Goal: Task Accomplishment & Management: Use online tool/utility

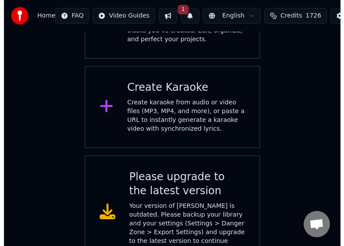
scroll to position [219, 0]
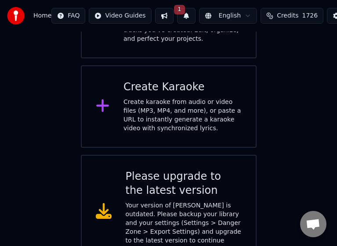
click at [102, 100] on icon at bounding box center [102, 106] width 13 height 13
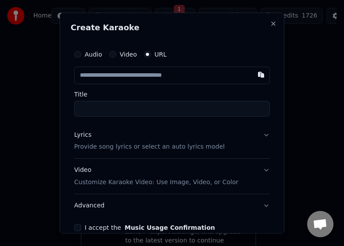
type input "**********"
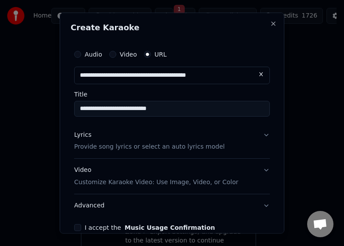
type input "**********"
click at [174, 112] on input "**********" at bounding box center [172, 109] width 196 height 16
click at [162, 147] on p "Provide song lyrics or select an auto lyrics model" at bounding box center [149, 147] width 151 height 9
type input "**********"
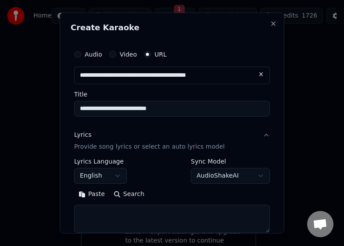
click at [129, 195] on button "Search" at bounding box center [129, 195] width 40 height 14
type textarea "**********"
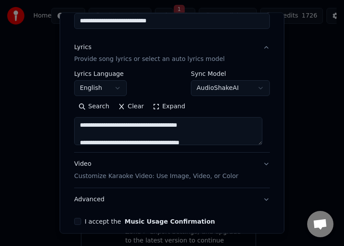
scroll to position [44, 0]
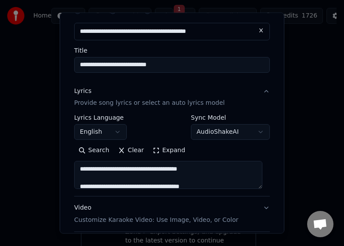
drag, startPoint x: 261, startPoint y: 181, endPoint x: 254, endPoint y: 176, distance: 8.8
click at [259, 179] on textarea at bounding box center [168, 175] width 188 height 28
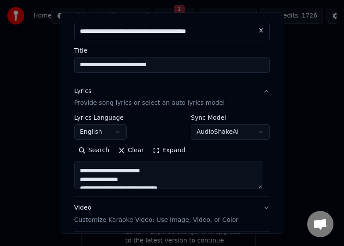
scroll to position [0, 0]
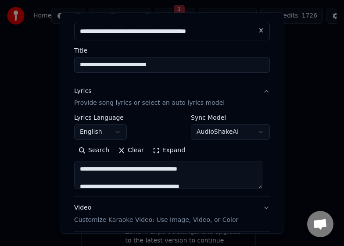
drag, startPoint x: 164, startPoint y: 181, endPoint x: 80, endPoint y: 152, distance: 89.2
click at [80, 152] on div "Search Clear Expand" at bounding box center [172, 167] width 196 height 46
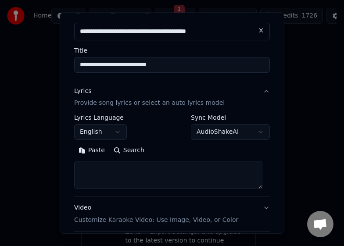
click at [173, 65] on input "**********" at bounding box center [172, 65] width 196 height 16
click at [160, 64] on input "**********" at bounding box center [172, 65] width 196 height 16
type input "**********"
click at [122, 148] on button "Search" at bounding box center [129, 151] width 40 height 14
type textarea "**********"
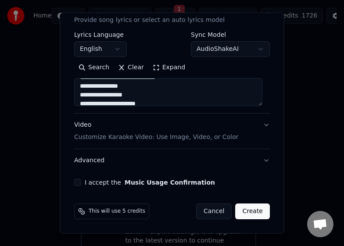
scroll to position [126, 0]
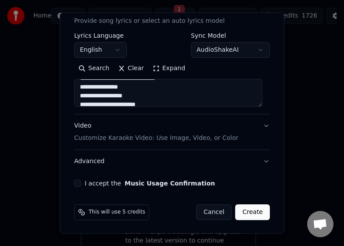
click at [260, 123] on button "Video Customize Karaoke Video: Use Image, Video, or Color" at bounding box center [172, 132] width 196 height 35
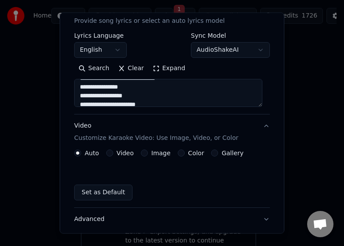
scroll to position [103, 0]
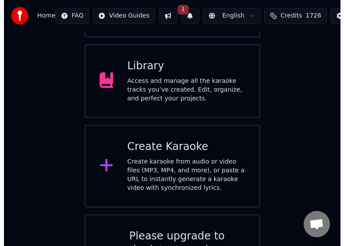
scroll to position [175, 0]
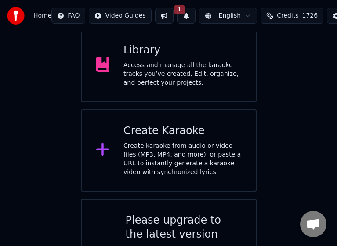
click at [108, 144] on icon at bounding box center [102, 150] width 13 height 13
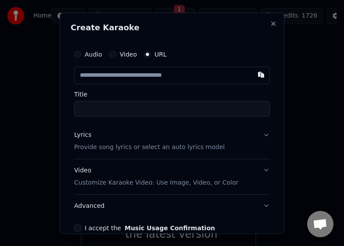
click at [109, 76] on input "text" at bounding box center [172, 75] width 196 height 18
drag, startPoint x: 142, startPoint y: 77, endPoint x: 152, endPoint y: 72, distance: 11.2
type input "**********"
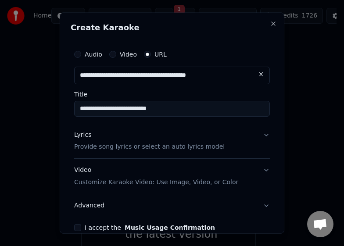
type input "**********"
click at [170, 112] on input "**********" at bounding box center [172, 109] width 196 height 16
type input "**********"
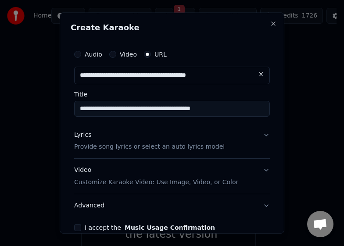
drag, startPoint x: 207, startPoint y: 142, endPoint x: 203, endPoint y: 145, distance: 4.8
click at [206, 143] on div "Lyrics Provide song lyrics or select an auto lyrics model" at bounding box center [149, 140] width 151 height 21
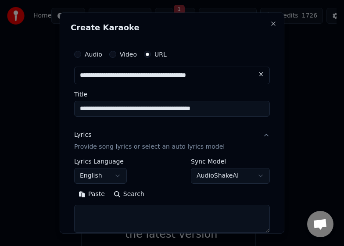
click at [135, 193] on button "Search" at bounding box center [129, 195] width 40 height 14
type textarea "**********"
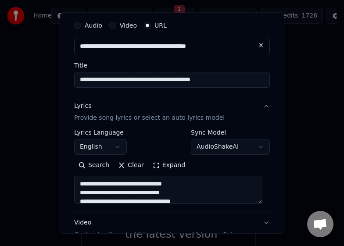
scroll to position [88, 0]
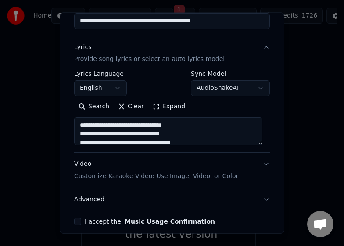
drag, startPoint x: 77, startPoint y: 221, endPoint x: 118, endPoint y: 212, distance: 41.5
click at [79, 220] on button "I accept the Music Usage Confirmation" at bounding box center [77, 221] width 7 height 7
click at [261, 163] on button "Video Customize Karaoke Video: Use Image, Video, or Color" at bounding box center [172, 170] width 196 height 35
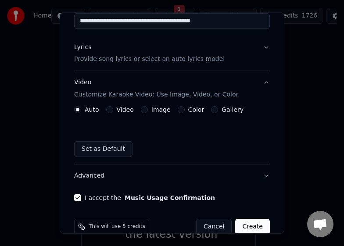
click at [161, 109] on label "Image" at bounding box center [161, 110] width 19 height 6
click at [148, 109] on button "Image" at bounding box center [144, 109] width 7 height 7
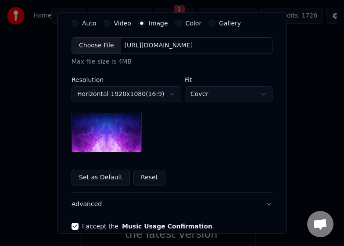
scroll to position [130, 0]
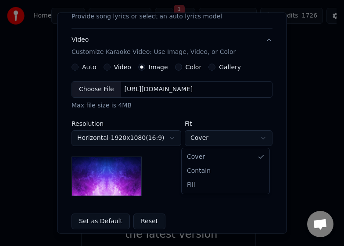
click at [254, 137] on body "**********" at bounding box center [168, 69] width 337 height 489
click at [244, 138] on body "**********" at bounding box center [168, 69] width 337 height 489
select select "*****"
click at [219, 65] on label "Gallery" at bounding box center [230, 67] width 22 height 6
click at [216, 65] on button "Gallery" at bounding box center [212, 67] width 7 height 7
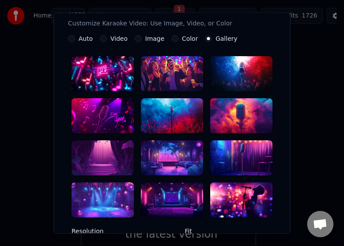
scroll to position [174, 0]
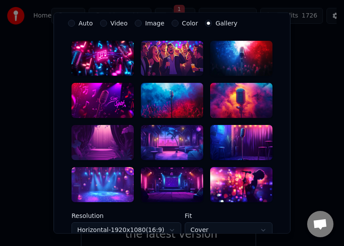
click at [243, 136] on div at bounding box center [241, 142] width 62 height 35
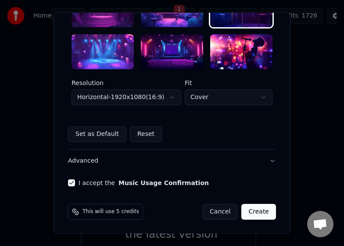
scroll to position [308, 0]
click at [259, 213] on button "Create" at bounding box center [259, 212] width 35 height 16
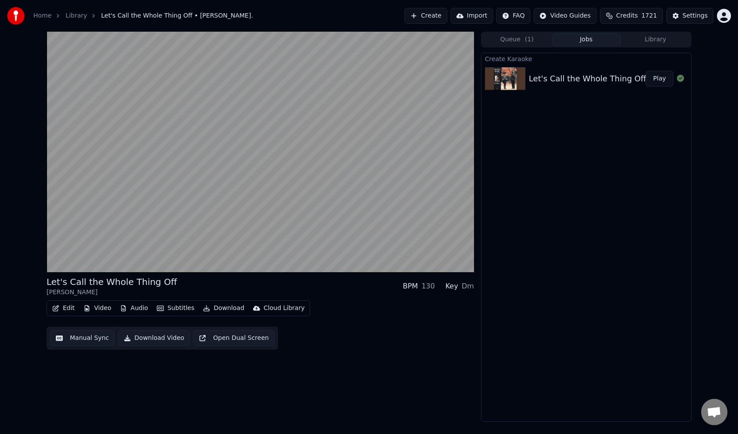
click at [63, 308] on button "Edit" at bounding box center [63, 308] width 29 height 12
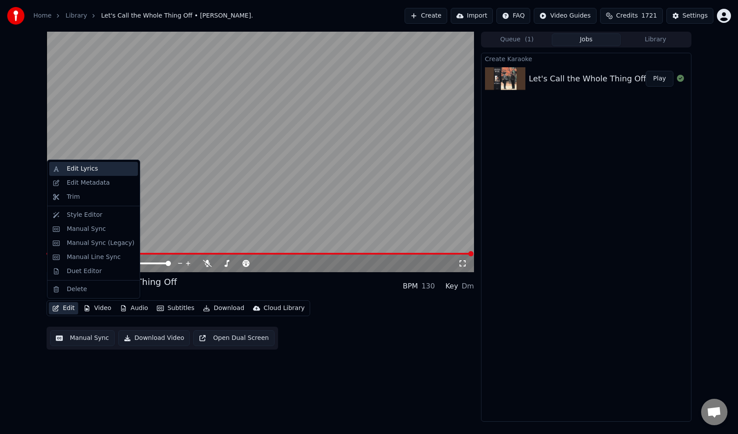
click at [72, 166] on div "Edit Lyrics" at bounding box center [82, 168] width 31 height 9
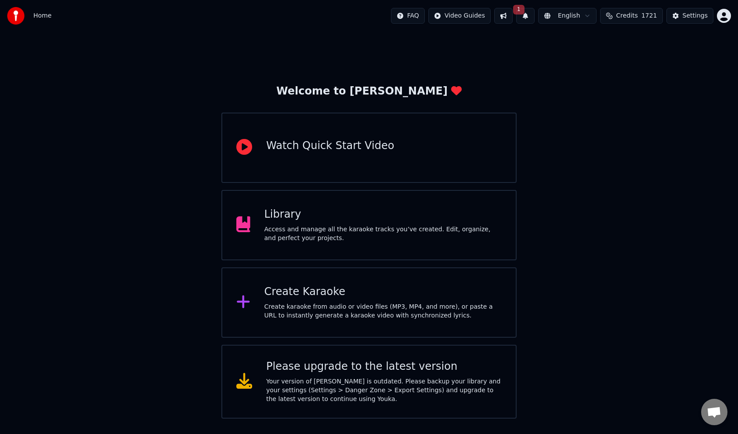
click at [642, 18] on span "1721" at bounding box center [649, 15] width 16 height 9
click at [303, 225] on div "Access and manage all the karaoke tracks you’ve created. Edit, organize, and pe…" at bounding box center [383, 234] width 238 height 18
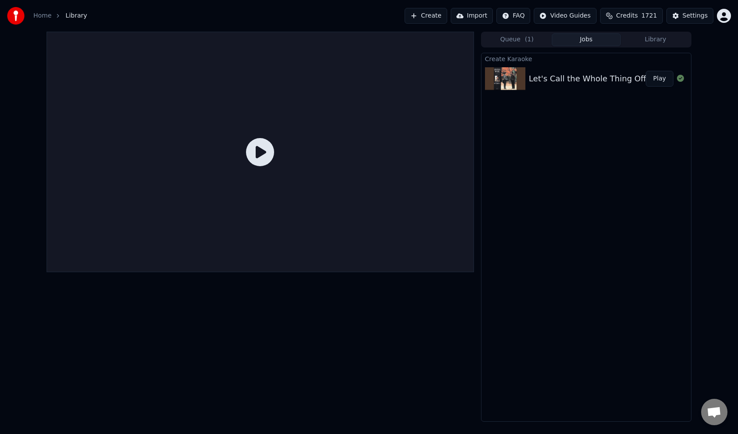
click at [266, 148] on icon at bounding box center [260, 152] width 28 height 28
click at [662, 77] on button "Play" at bounding box center [660, 79] width 28 height 16
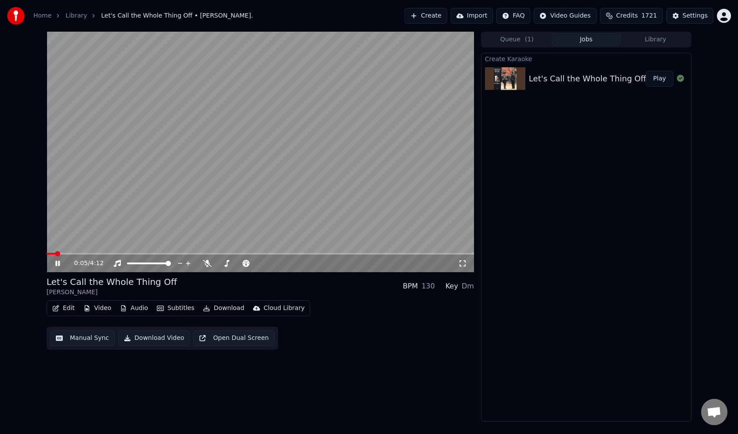
click at [56, 260] on icon at bounding box center [64, 263] width 21 height 7
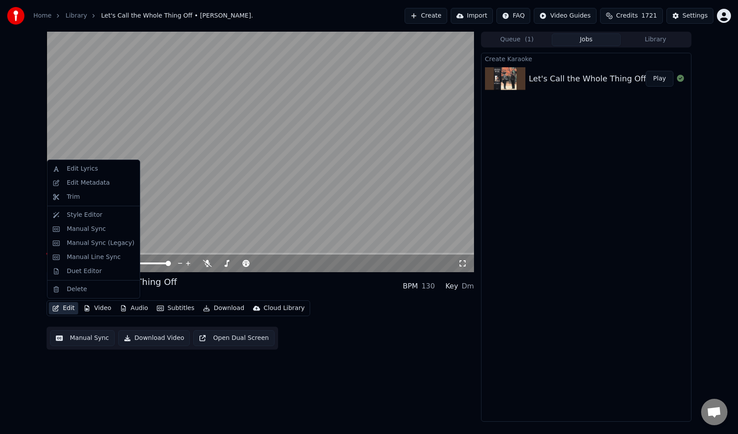
click at [68, 308] on button "Edit" at bounding box center [63, 308] width 29 height 12
click at [67, 269] on div "Duet Editor" at bounding box center [84, 271] width 35 height 9
click at [64, 308] on button "Edit" at bounding box center [63, 308] width 29 height 12
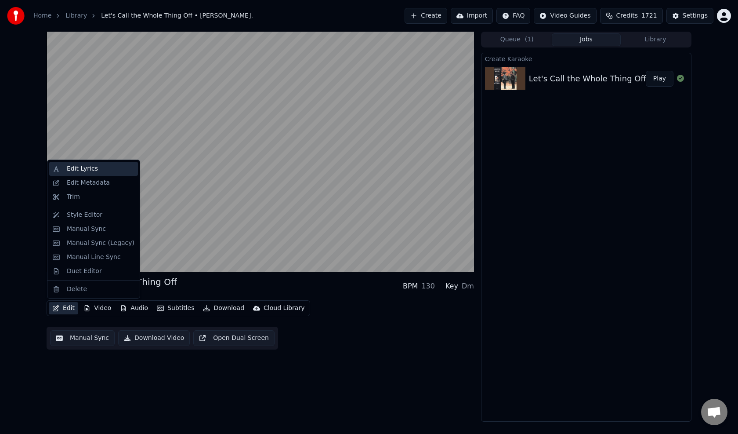
click at [61, 167] on div "Edit Lyrics" at bounding box center [93, 169] width 89 height 14
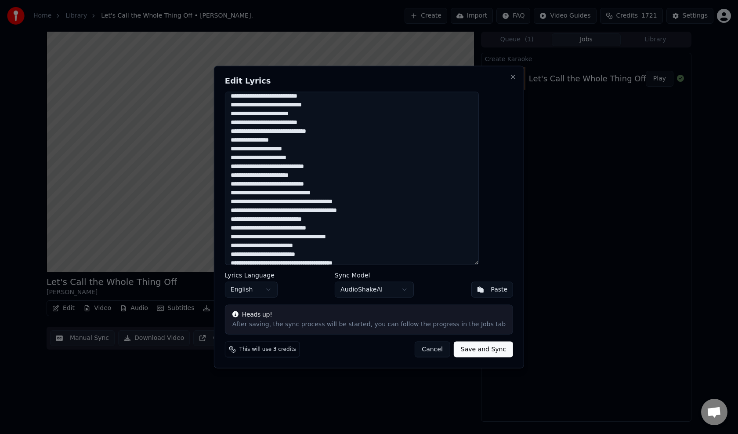
scroll to position [116, 0]
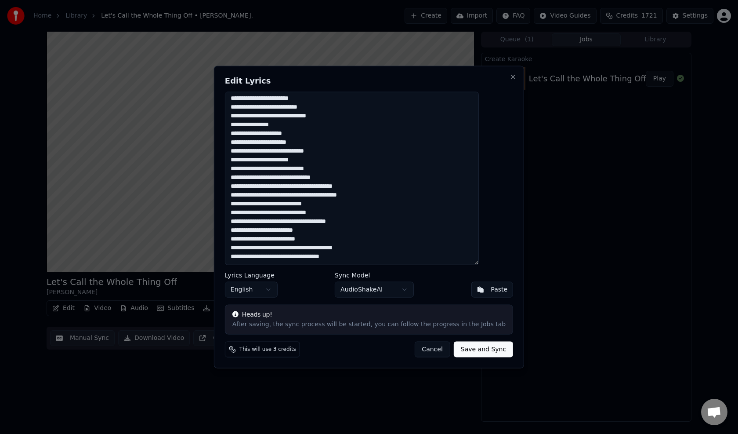
click at [268, 187] on textarea at bounding box center [352, 178] width 254 height 174
click at [320, 185] on textarea at bounding box center [352, 178] width 254 height 174
drag, startPoint x: 268, startPoint y: 185, endPoint x: 273, endPoint y: 185, distance: 4.8
click at [272, 185] on textarea at bounding box center [352, 178] width 254 height 174
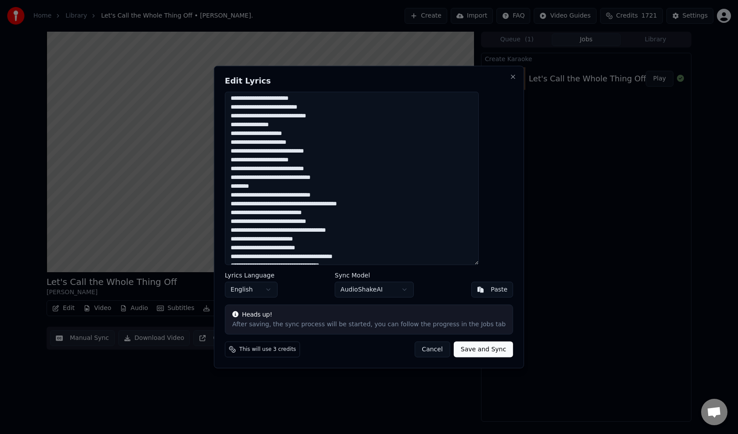
scroll to position [124, 0]
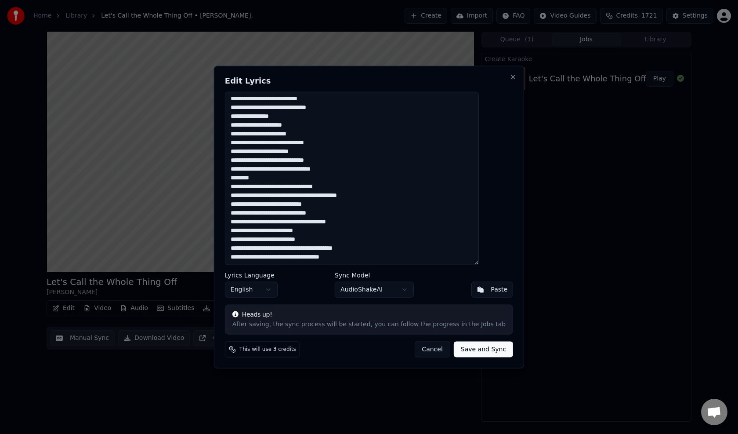
click at [276, 188] on textarea at bounding box center [352, 178] width 254 height 174
click at [270, 188] on textarea at bounding box center [352, 178] width 254 height 174
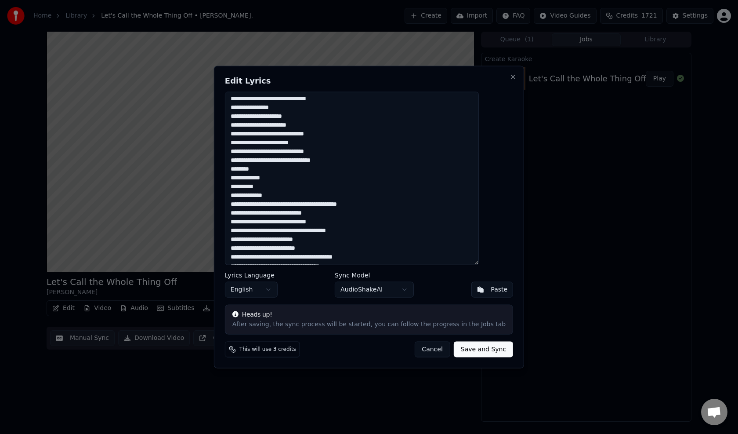
scroll to position [141, 0]
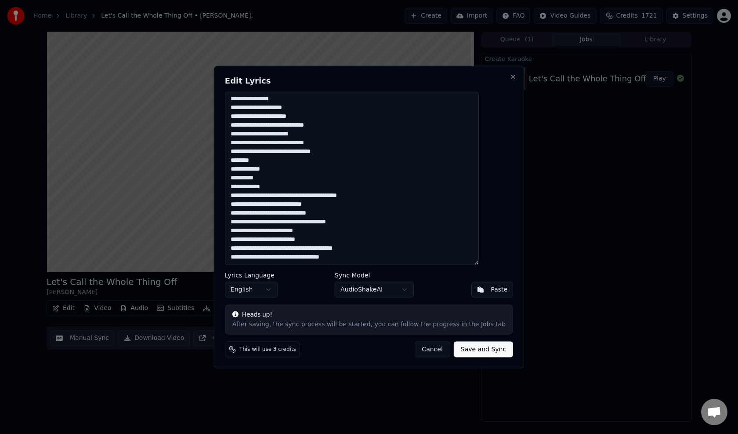
click at [269, 195] on textarea at bounding box center [352, 178] width 254 height 174
click at [279, 199] on textarea at bounding box center [352, 178] width 254 height 174
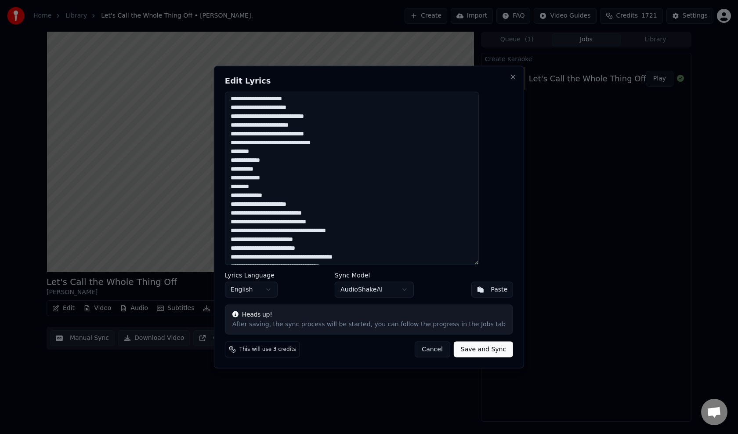
scroll to position [159, 0]
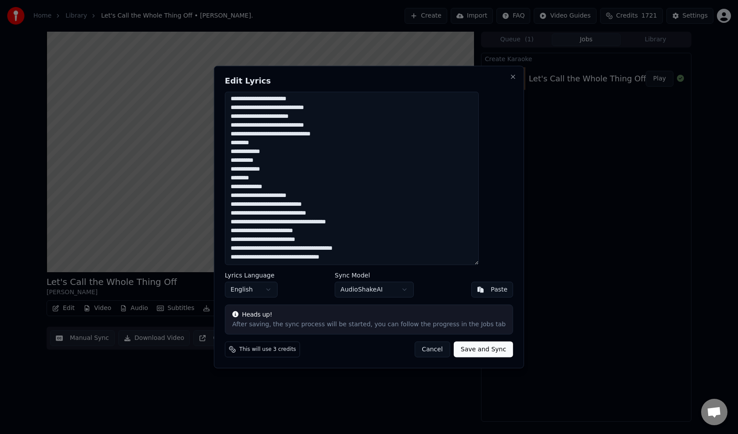
click at [276, 198] on textarea at bounding box center [352, 178] width 254 height 174
click at [302, 205] on textarea at bounding box center [352, 178] width 254 height 174
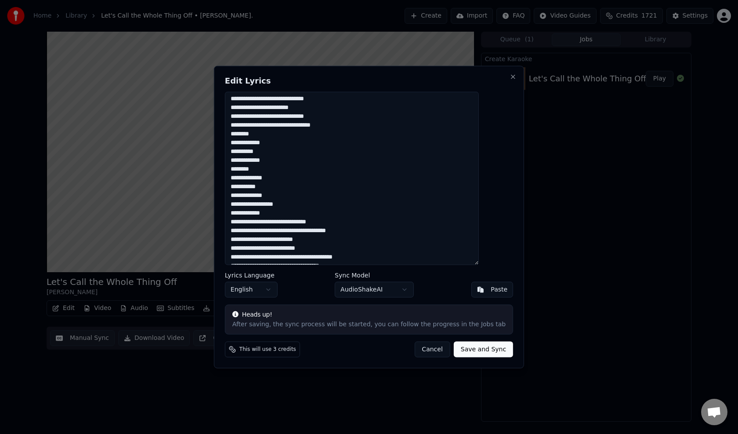
scroll to position [177, 0]
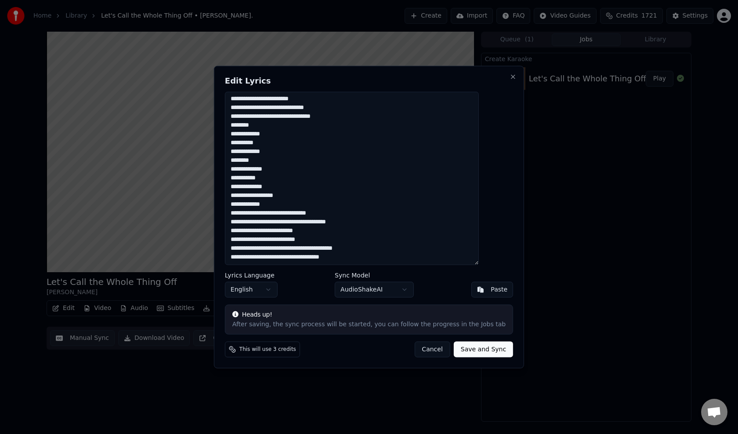
drag, startPoint x: 304, startPoint y: 213, endPoint x: 309, endPoint y: 213, distance: 5.3
click at [304, 213] on textarea at bounding box center [352, 178] width 254 height 174
drag, startPoint x: 333, startPoint y: 221, endPoint x: 346, endPoint y: 221, distance: 12.7
click at [333, 221] on textarea at bounding box center [352, 178] width 254 height 174
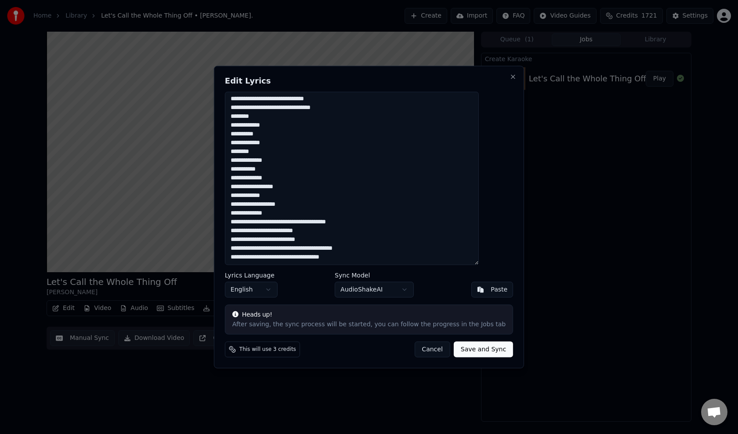
drag, startPoint x: 333, startPoint y: 225, endPoint x: 341, endPoint y: 224, distance: 8.0
click at [334, 225] on textarea at bounding box center [352, 178] width 254 height 174
drag, startPoint x: 292, startPoint y: 230, endPoint x: 297, endPoint y: 230, distance: 5.3
click at [292, 231] on textarea at bounding box center [352, 178] width 254 height 174
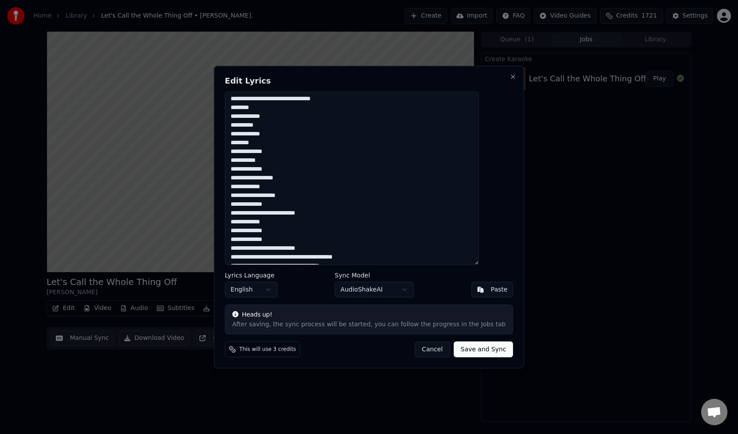
scroll to position [203, 0]
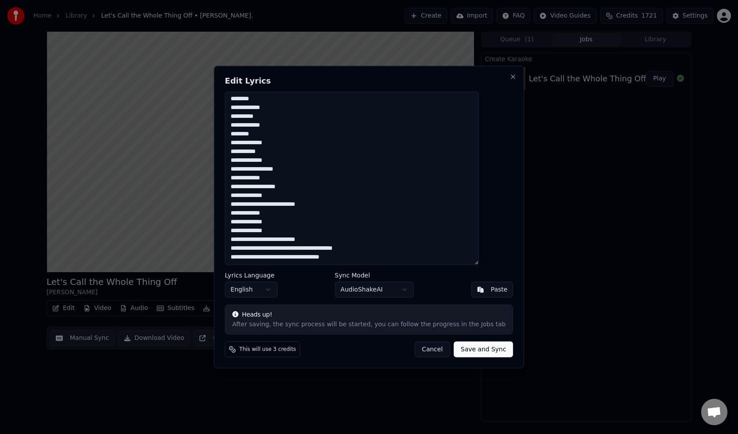
drag, startPoint x: 297, startPoint y: 240, endPoint x: 308, endPoint y: 239, distance: 10.6
click at [298, 240] on textarea at bounding box center [352, 178] width 254 height 174
click at [339, 249] on textarea at bounding box center [352, 178] width 254 height 174
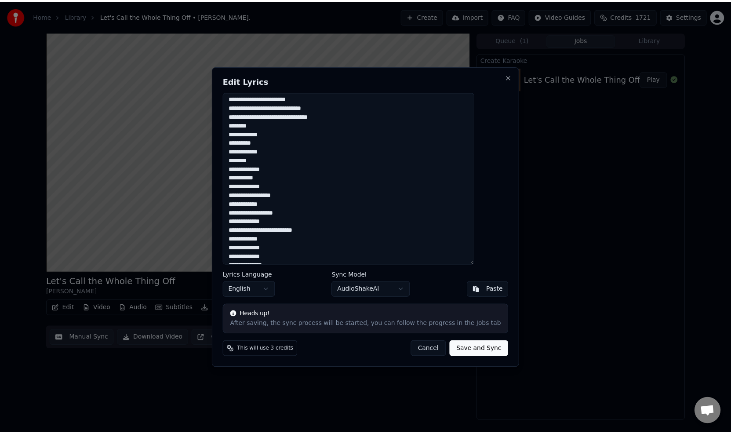
scroll to position [133, 0]
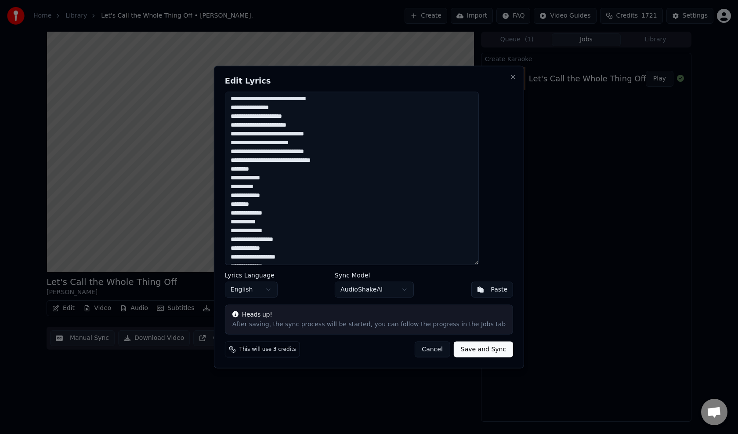
type textarea "**********"
click at [462, 345] on button "Save and Sync" at bounding box center [483, 349] width 59 height 16
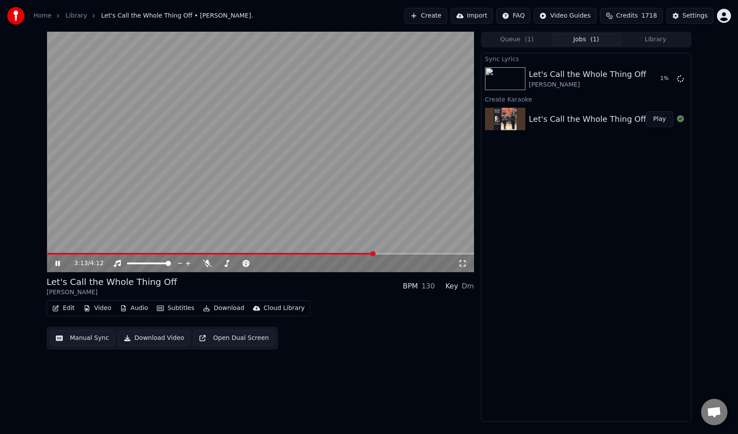
click at [56, 261] on icon at bounding box center [64, 263] width 21 height 7
click at [60, 263] on icon at bounding box center [57, 263] width 4 height 5
click at [657, 77] on button "Play" at bounding box center [660, 79] width 28 height 16
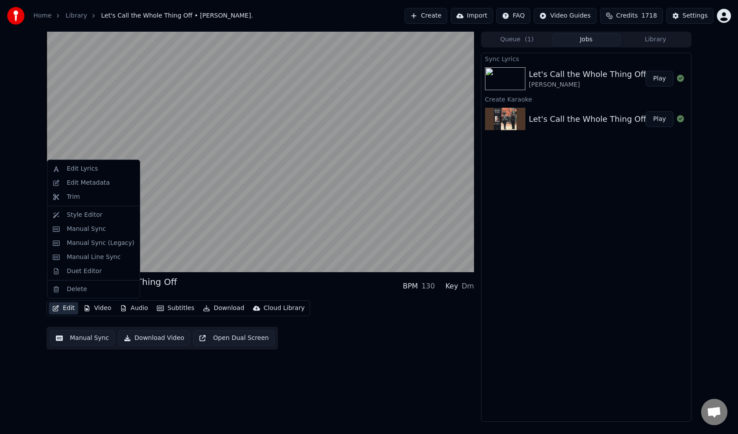
click at [63, 305] on button "Edit" at bounding box center [63, 308] width 29 height 12
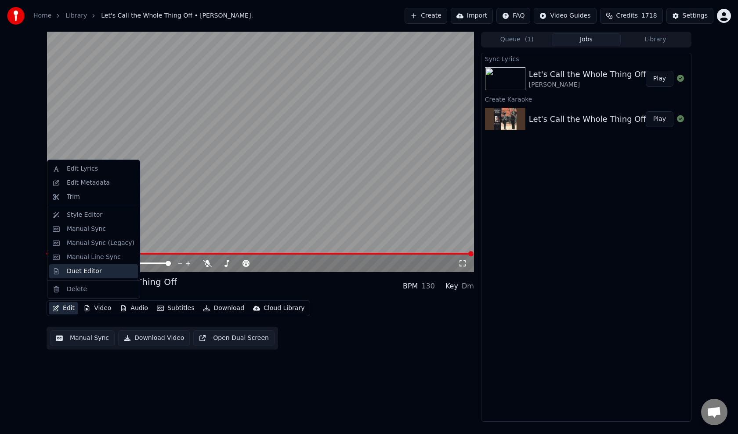
click at [64, 270] on div "Duet Editor" at bounding box center [93, 271] width 89 height 14
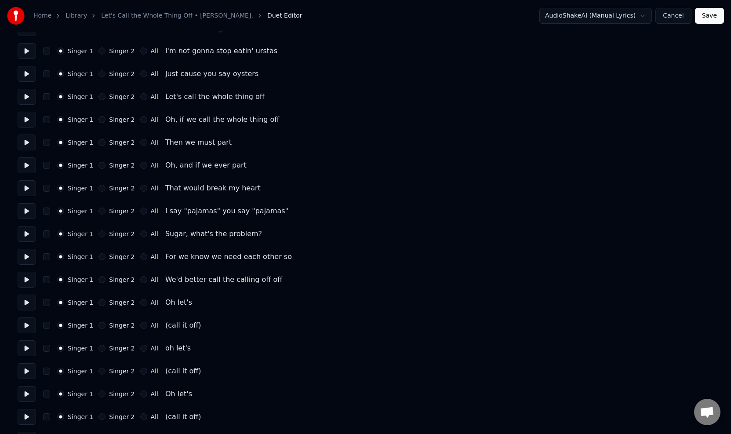
scroll to position [351, 0]
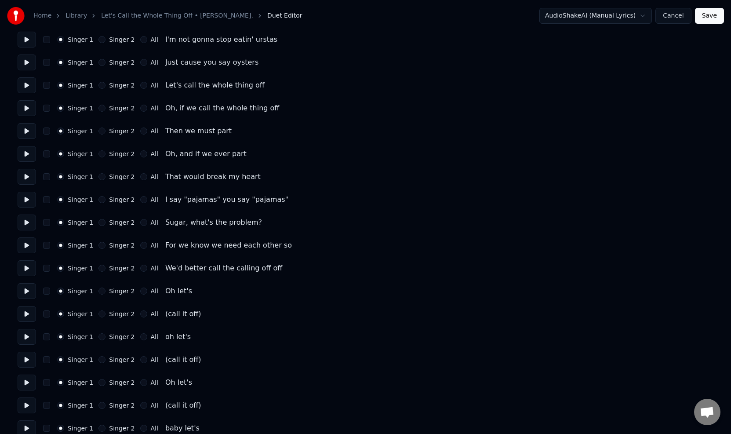
click at [135, 313] on div "Singer 1 Singer 2 All" at bounding box center [107, 313] width 101 height 7
click at [104, 314] on button "Singer 2" at bounding box center [101, 313] width 7 height 7
drag, startPoint x: 51, startPoint y: 316, endPoint x: 57, endPoint y: 316, distance: 6.2
click at [50, 316] on button "button" at bounding box center [46, 313] width 7 height 7
click at [104, 335] on button "Singer 2" at bounding box center [101, 336] width 7 height 7
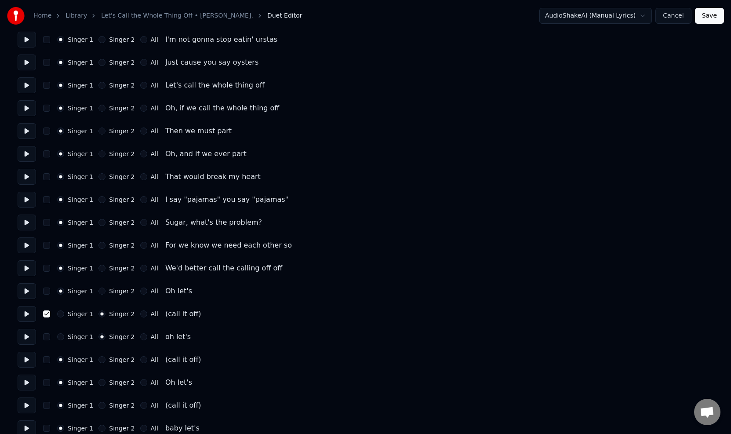
click at [50, 337] on button "button" at bounding box center [46, 336] width 7 height 7
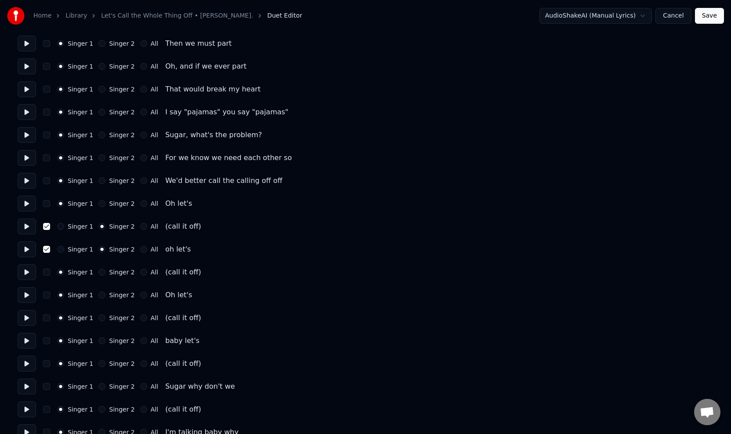
scroll to position [439, 0]
click at [101, 247] on circle "button" at bounding box center [102, 248] width 3 height 3
click at [50, 248] on button "button" at bounding box center [46, 248] width 7 height 7
click at [62, 249] on button "Singer 1" at bounding box center [60, 248] width 7 height 7
click at [104, 273] on button "Singer 2" at bounding box center [101, 271] width 7 height 7
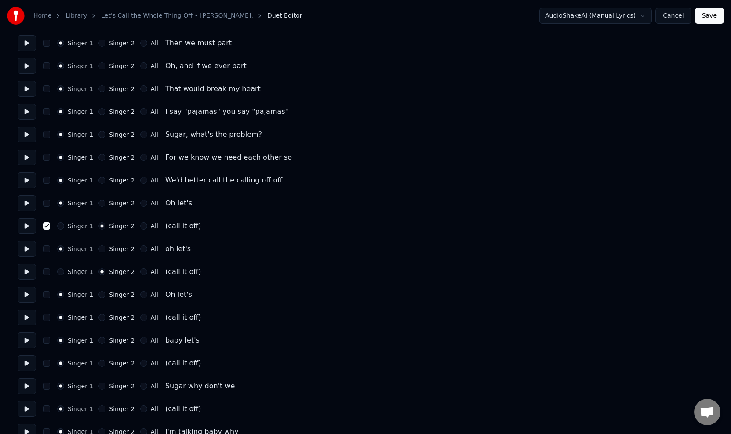
click at [50, 272] on button "button" at bounding box center [46, 271] width 7 height 7
click at [103, 293] on button "Singer 2" at bounding box center [101, 294] width 7 height 7
click at [50, 294] on button "button" at bounding box center [46, 294] width 7 height 7
click at [103, 294] on circle "button" at bounding box center [102, 294] width 3 height 3
click at [50, 293] on button "button" at bounding box center [46, 294] width 7 height 7
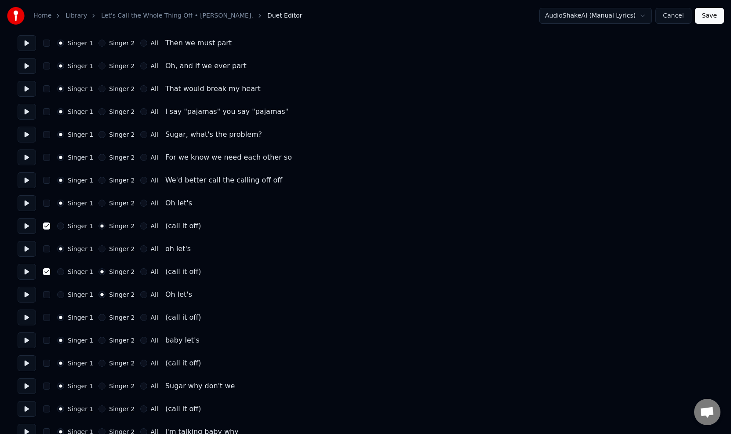
drag, startPoint x: 60, startPoint y: 296, endPoint x: 65, endPoint y: 297, distance: 5.3
click at [62, 297] on div "Singer 1 Singer 2 All Oh let's" at bounding box center [366, 294] width 696 height 16
click at [64, 293] on button "Singer 1" at bounding box center [60, 294] width 7 height 7
click at [100, 317] on button "Singer 2" at bounding box center [101, 317] width 7 height 7
click at [49, 318] on button "button" at bounding box center [46, 317] width 7 height 7
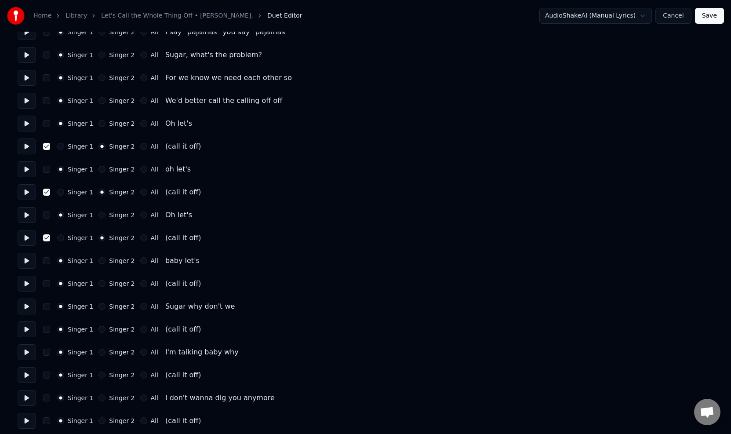
scroll to position [527, 0]
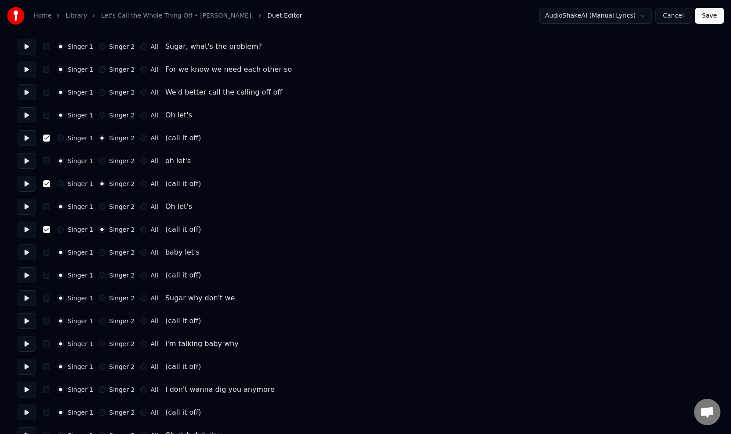
click at [102, 275] on button "Singer 2" at bounding box center [101, 275] width 7 height 7
click at [49, 275] on button "button" at bounding box center [46, 275] width 7 height 7
click at [100, 322] on button "Singer 2" at bounding box center [101, 320] width 7 height 7
drag, startPoint x: 51, startPoint y: 320, endPoint x: 60, endPoint y: 321, distance: 9.3
click at [50, 321] on button "button" at bounding box center [46, 320] width 7 height 7
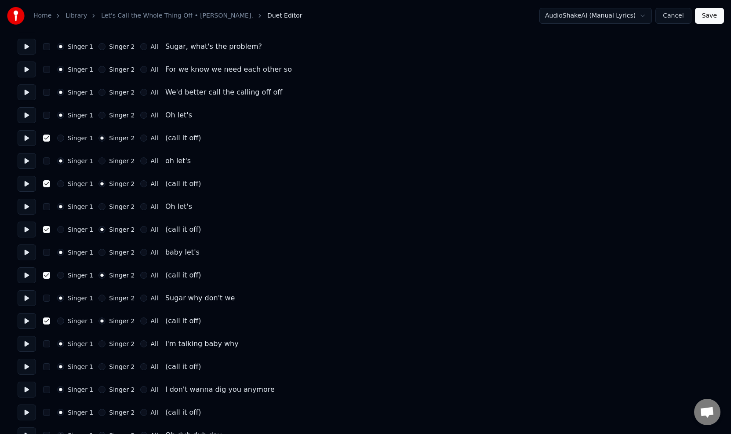
click at [100, 366] on button "Singer 2" at bounding box center [101, 366] width 7 height 7
click at [48, 366] on button "button" at bounding box center [46, 366] width 7 height 7
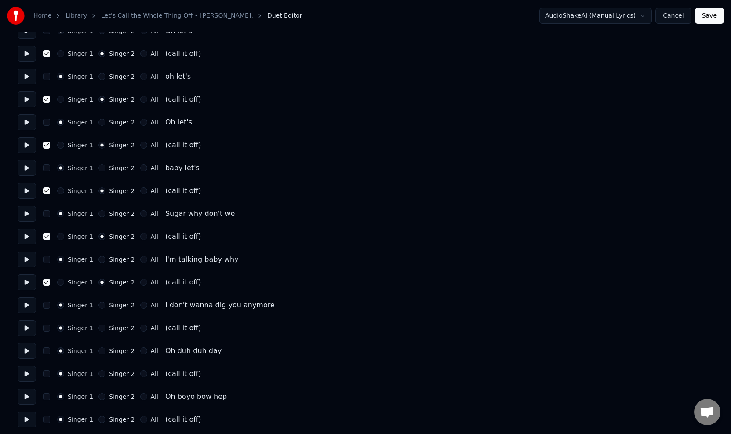
scroll to position [615, 0]
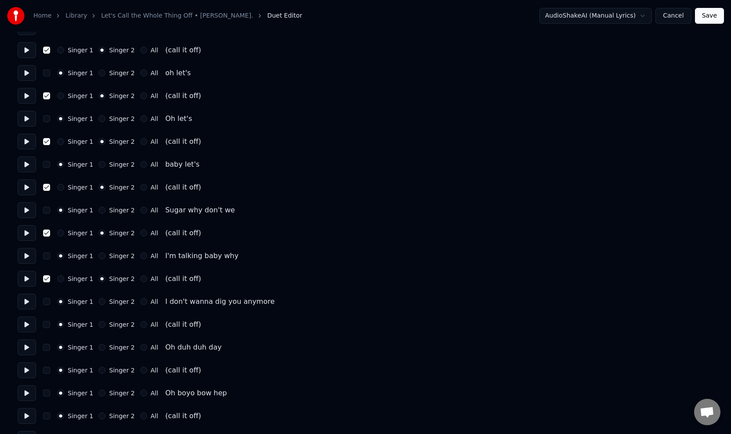
click at [101, 323] on button "Singer 2" at bounding box center [101, 324] width 7 height 7
click at [50, 325] on button "button" at bounding box center [46, 324] width 7 height 7
click at [101, 370] on button "Singer 2" at bounding box center [101, 369] width 7 height 7
click at [50, 371] on button "button" at bounding box center [46, 369] width 7 height 7
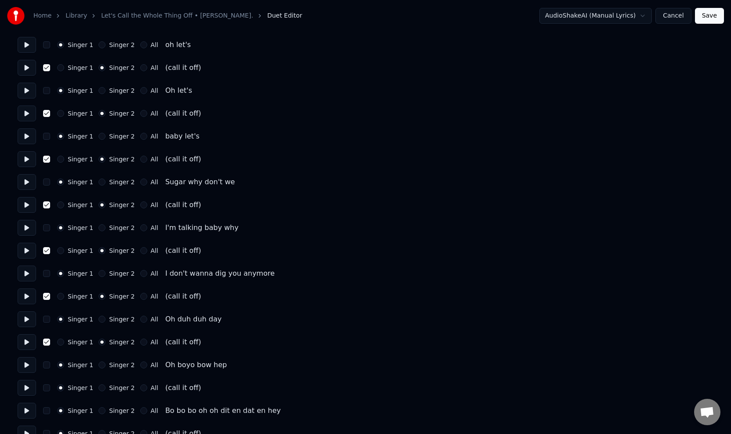
scroll to position [659, 0]
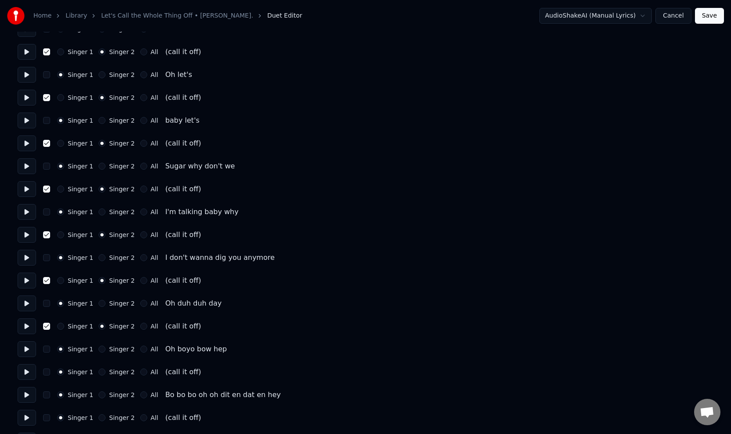
click at [101, 395] on button "Singer 2" at bounding box center [101, 394] width 7 height 7
drag, startPoint x: 48, startPoint y: 395, endPoint x: 54, endPoint y: 394, distance: 5.9
click at [48, 396] on button "button" at bounding box center [46, 394] width 7 height 7
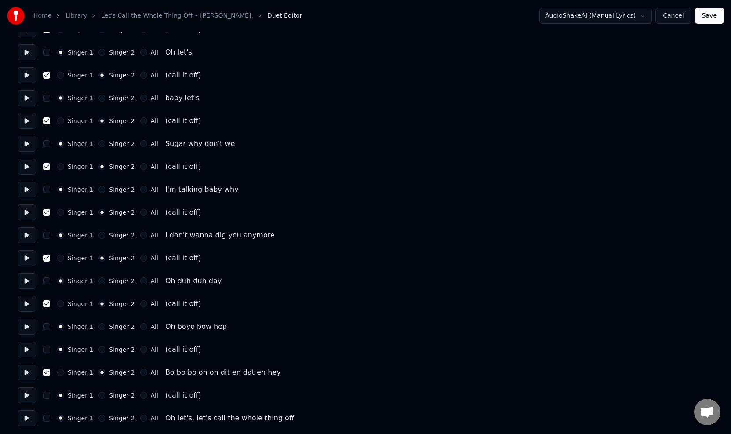
scroll to position [682, 0]
click at [50, 371] on button "button" at bounding box center [46, 371] width 7 height 7
click at [64, 371] on button "Singer 1" at bounding box center [60, 371] width 7 height 7
click at [99, 394] on button "Singer 2" at bounding box center [101, 394] width 7 height 7
click at [50, 394] on button "button" at bounding box center [46, 394] width 7 height 7
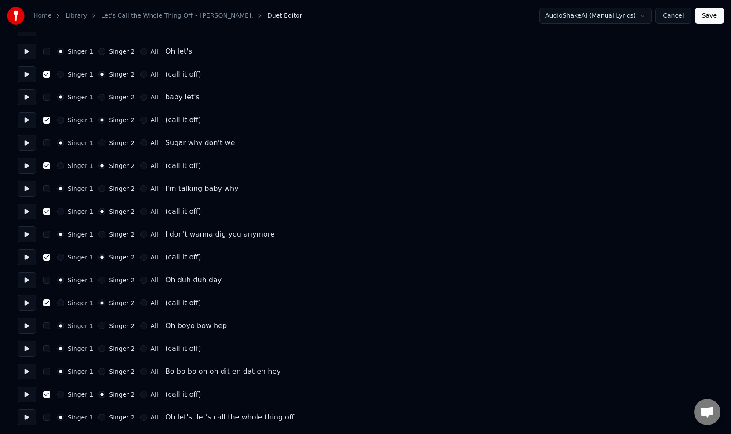
click at [101, 348] on button "Singer 2" at bounding box center [101, 348] width 7 height 7
click at [50, 350] on button "button" at bounding box center [46, 348] width 7 height 7
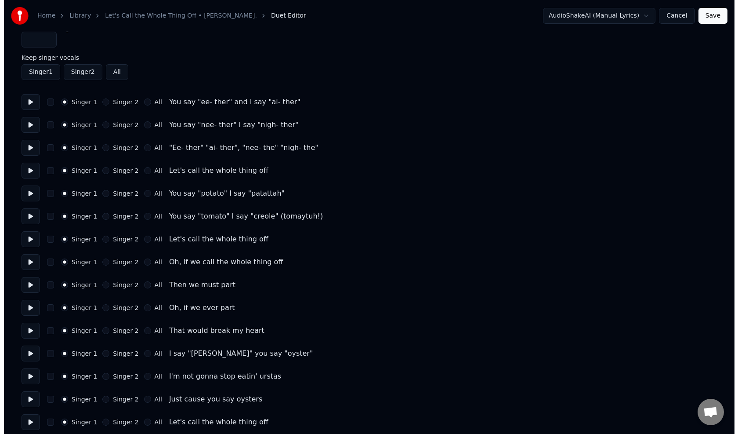
scroll to position [0, 0]
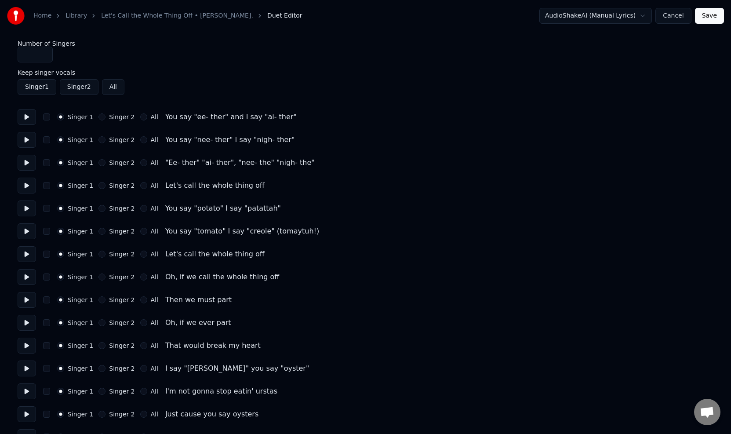
click at [704, 17] on button "Save" at bounding box center [709, 16] width 29 height 16
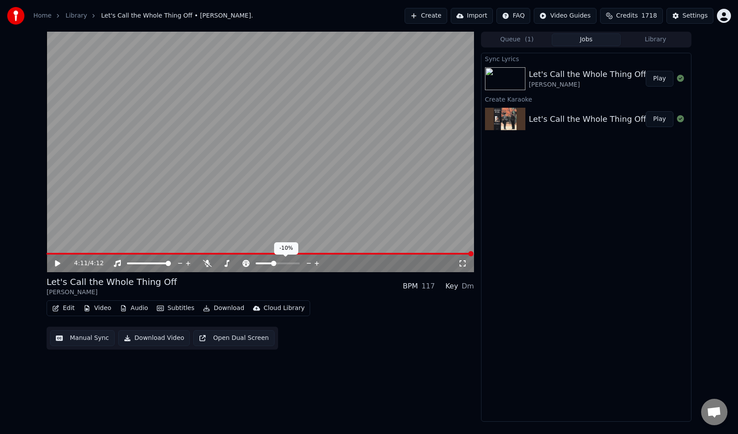
click at [273, 266] on span at bounding box center [273, 263] width 5 height 5
click at [58, 262] on icon at bounding box center [57, 263] width 5 height 6
click at [276, 262] on span at bounding box center [278, 263] width 44 height 2
click at [275, 263] on span at bounding box center [275, 263] width 5 height 5
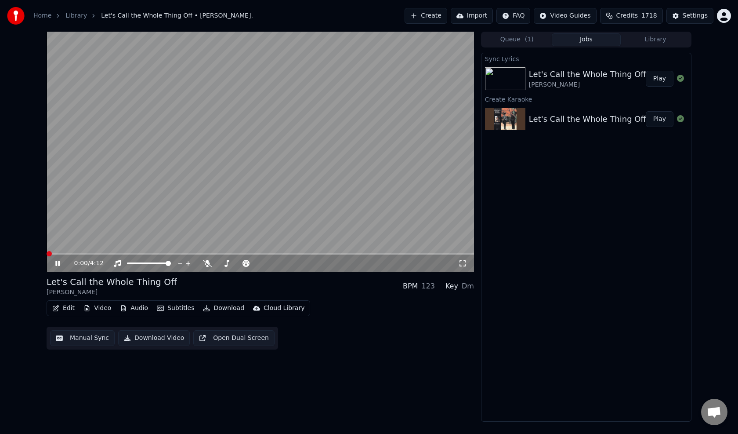
click at [47, 251] on span at bounding box center [49, 253] width 5 height 5
click at [252, 265] on span at bounding box center [251, 263] width 5 height 5
click at [47, 256] on span at bounding box center [49, 253] width 5 height 5
drag, startPoint x: 228, startPoint y: 263, endPoint x: 249, endPoint y: 262, distance: 21.1
click at [249, 262] on div at bounding box center [262, 263] width 80 height 9
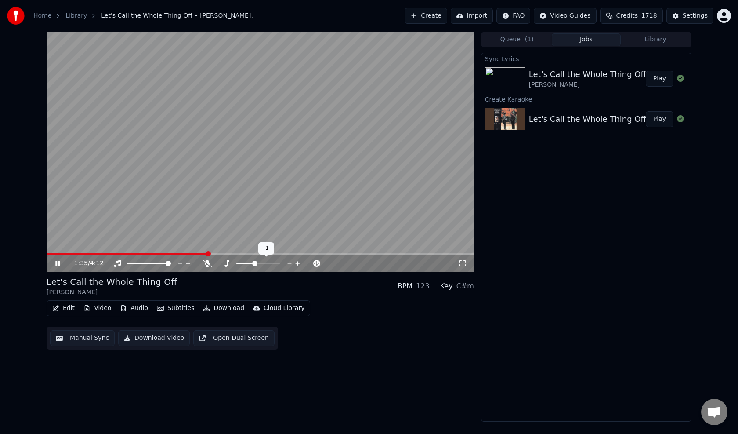
click at [255, 265] on span at bounding box center [254, 263] width 5 height 5
click at [47, 251] on span at bounding box center [49, 253] width 5 height 5
click at [205, 266] on icon at bounding box center [207, 263] width 9 height 7
click at [206, 261] on icon at bounding box center [207, 263] width 5 height 7
click at [153, 337] on button "Download Video" at bounding box center [154, 338] width 72 height 16
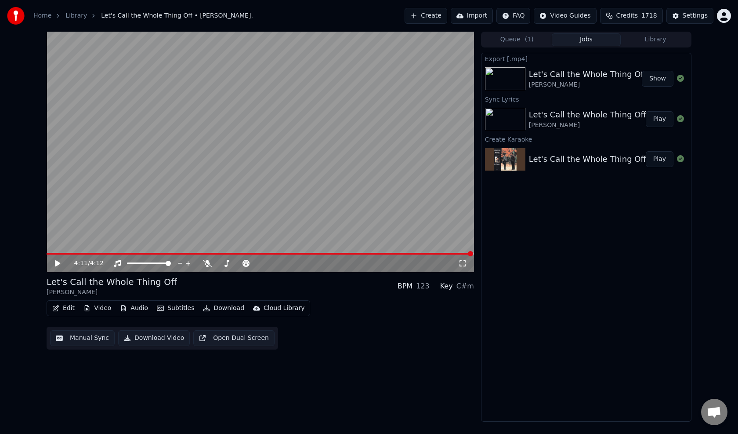
click at [661, 77] on button "Show" at bounding box center [658, 79] width 32 height 16
click at [105, 390] on div "4:11 / 4:12 Let's Call the Whole Thing Off [PERSON_NAME] BPM 123 Key C#m Edit V…" at bounding box center [261, 227] width 428 height 390
click at [572, 243] on div "Export [.mp4] Let's Call the Whole Thing Off [PERSON_NAME] Show Sync Lyrics Let…" at bounding box center [586, 237] width 210 height 369
